Goal: Task Accomplishment & Management: Use online tool/utility

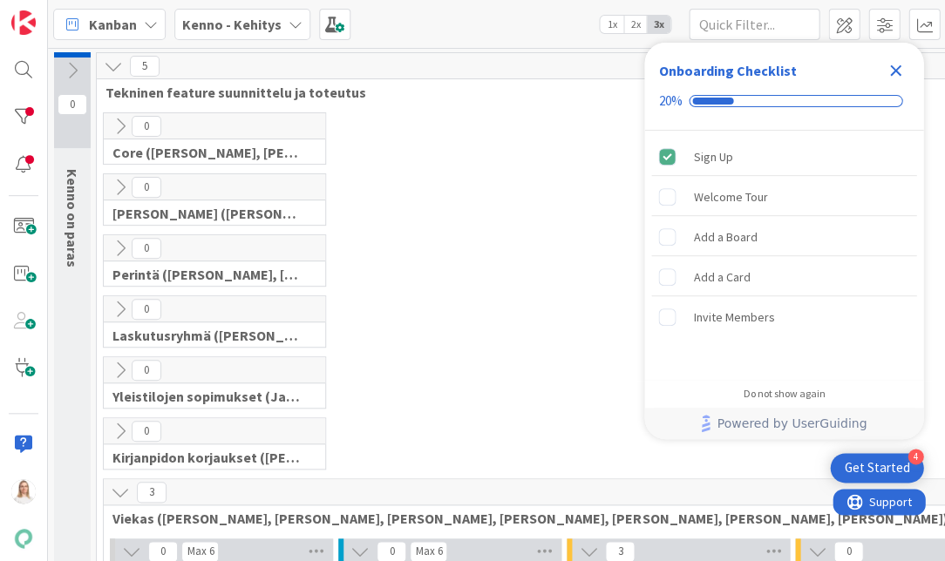
click at [890, 71] on icon "Close Checklist" at bounding box center [894, 70] width 21 height 21
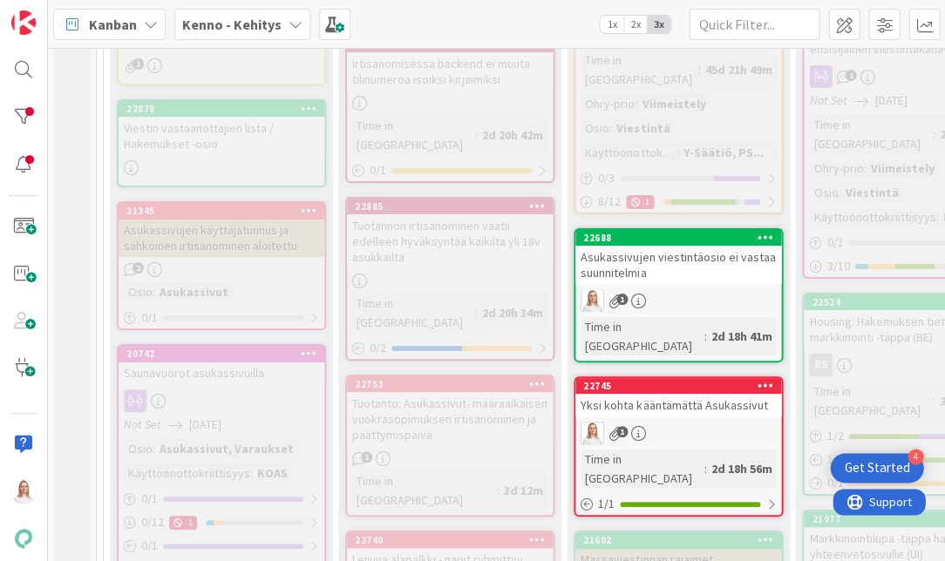
scroll to position [1027, 0]
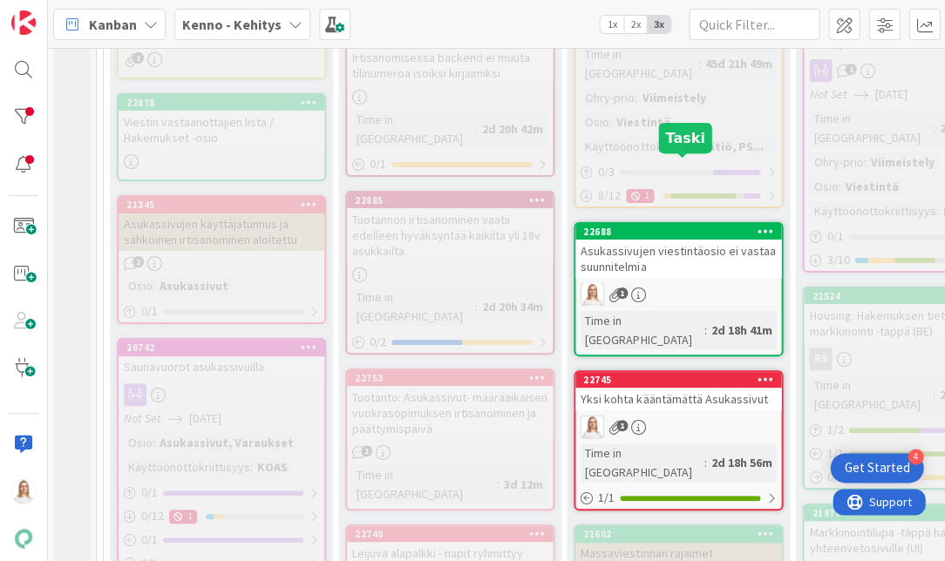
click at [654, 226] on div "22688" at bounding box center [682, 232] width 198 height 12
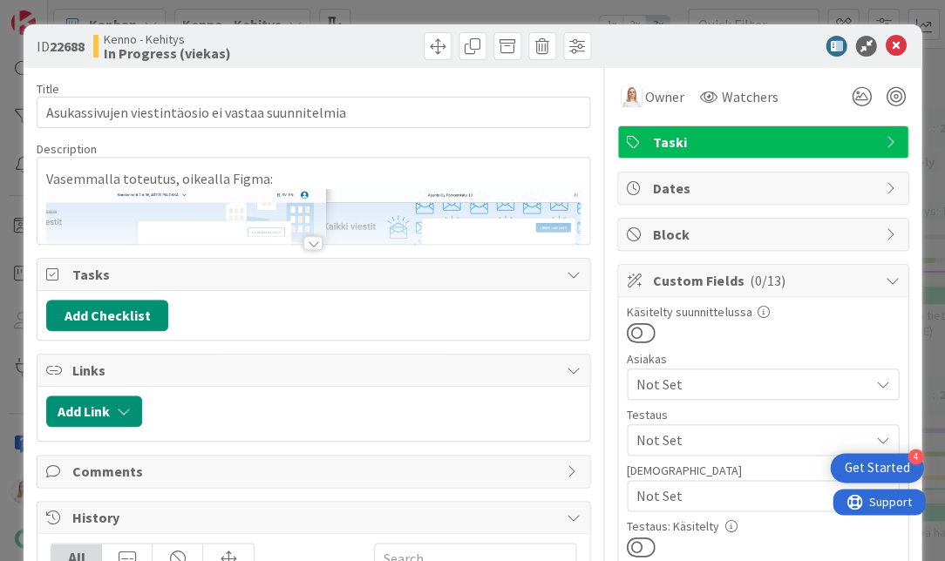
click at [308, 240] on div at bounding box center [312, 243] width 19 height 14
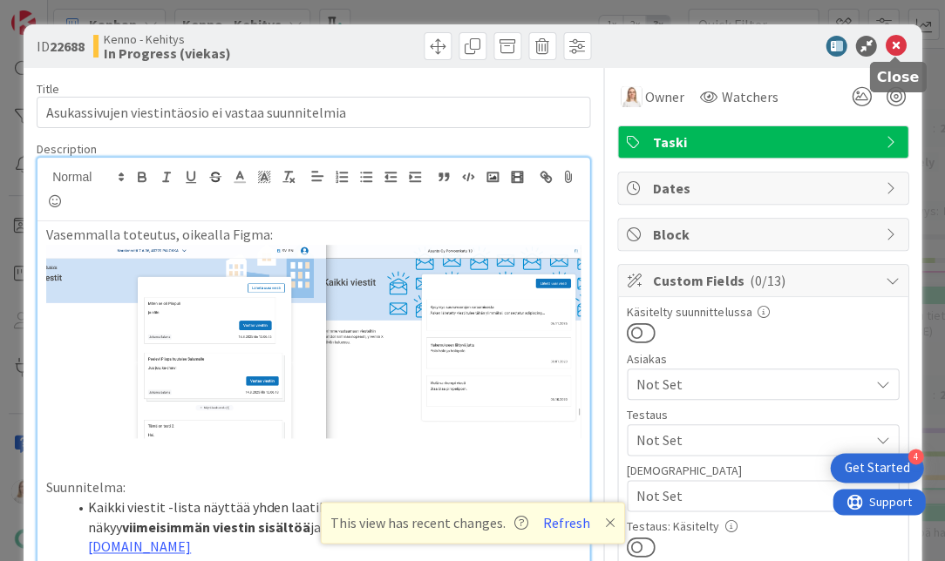
click at [896, 45] on icon at bounding box center [894, 46] width 21 height 21
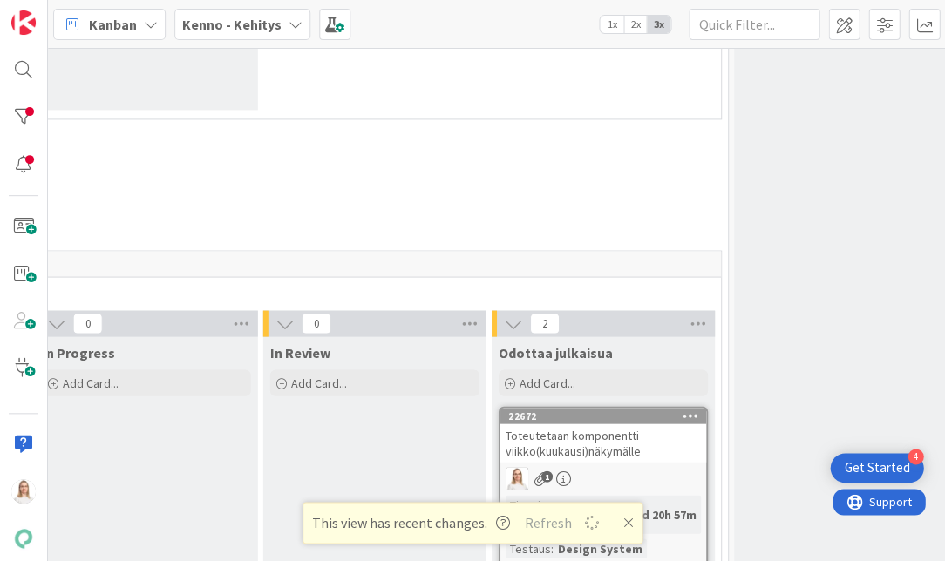
scroll to position [8480, 760]
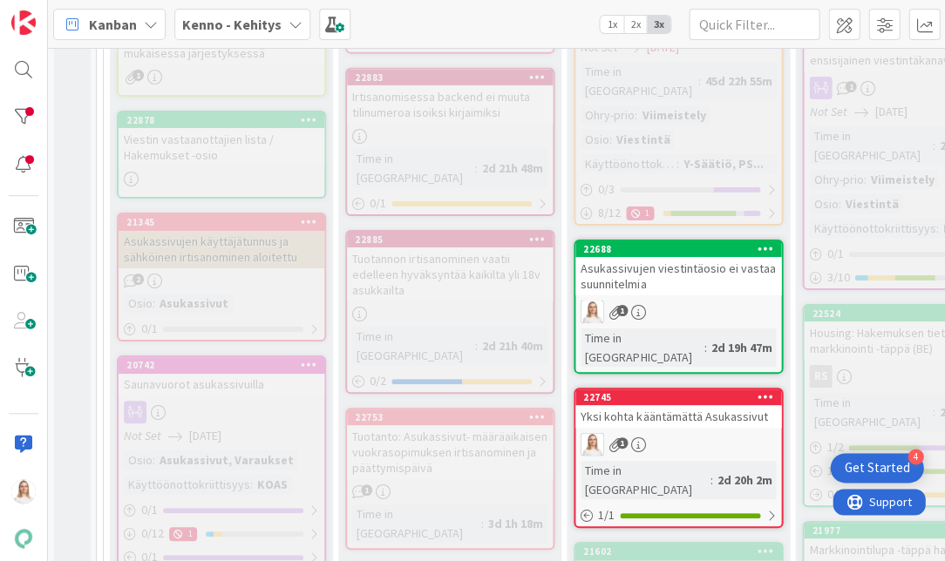
scroll to position [1015, 0]
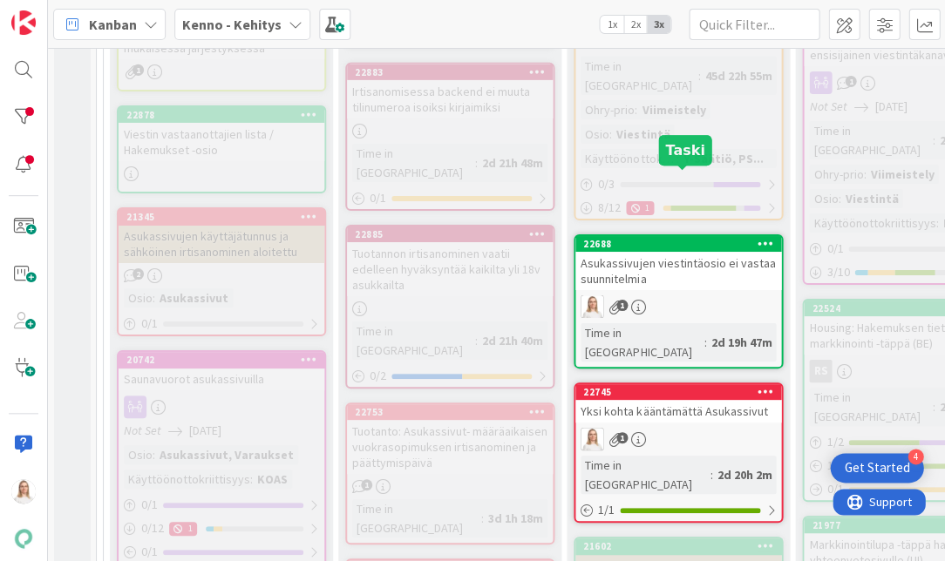
click at [665, 238] on div "22688" at bounding box center [682, 244] width 198 height 12
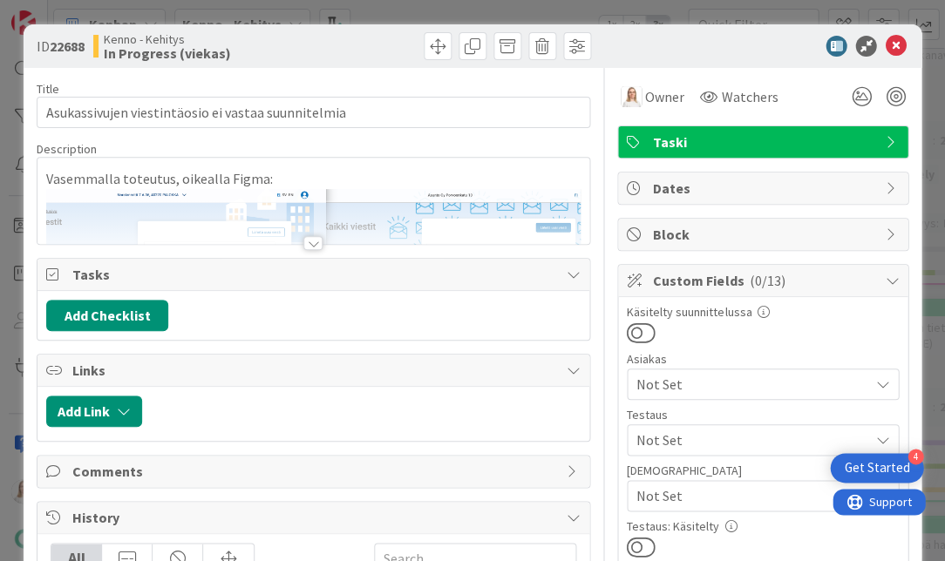
click at [311, 240] on div at bounding box center [312, 243] width 19 height 14
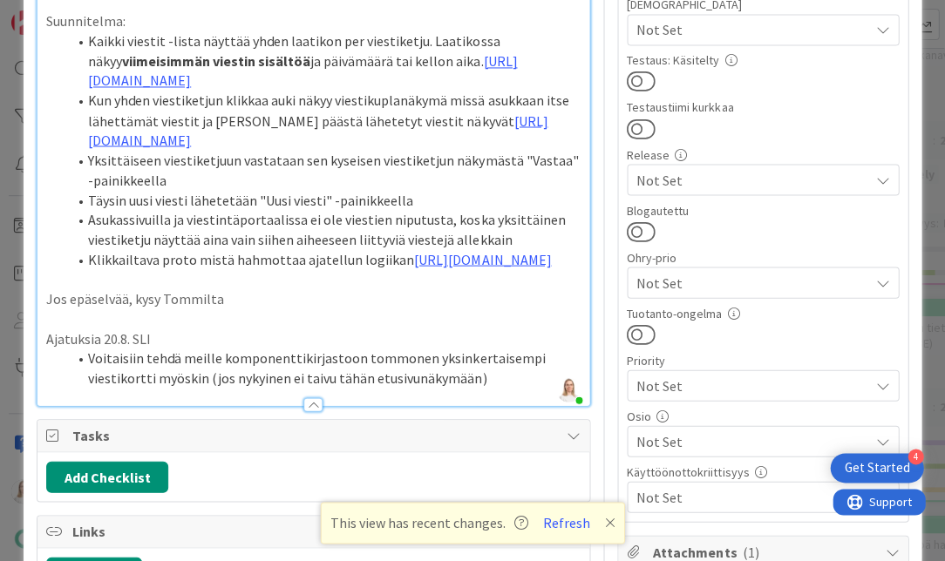
scroll to position [467, 0]
